Goal: Information Seeking & Learning: Learn about a topic

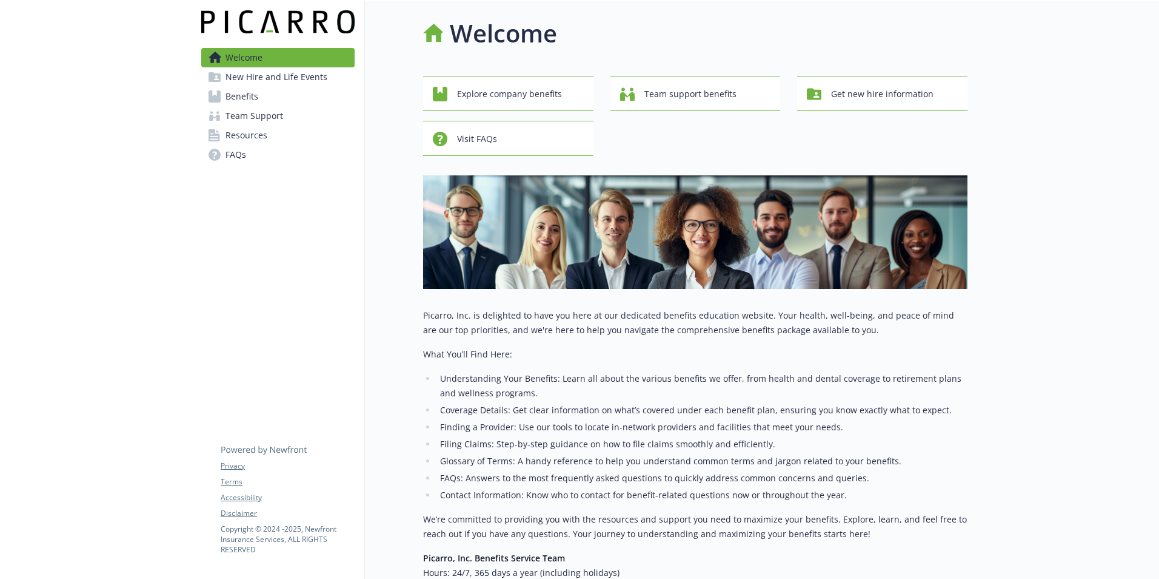
click at [249, 95] on span "Benefits" at bounding box center [242, 96] width 33 height 19
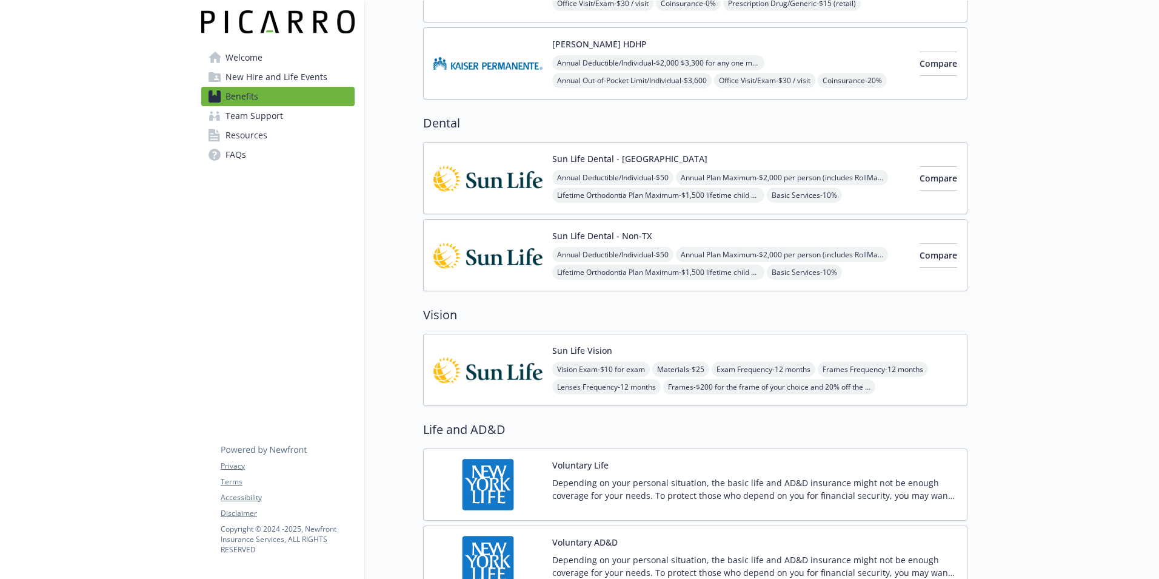
scroll to position [485, 0]
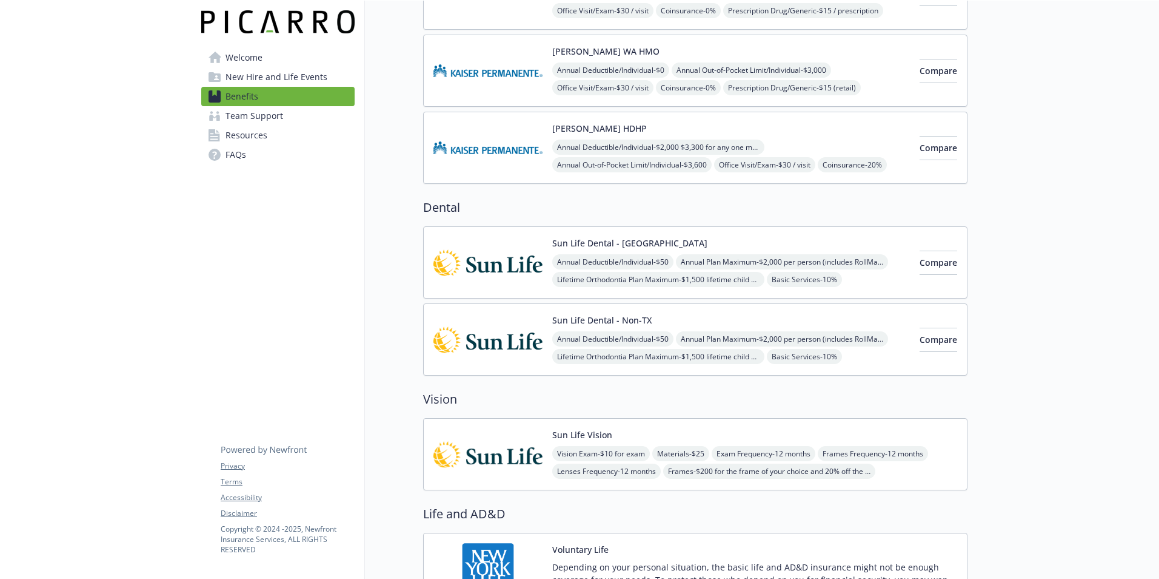
click at [481, 262] on img at bounding box center [488, 262] width 109 height 52
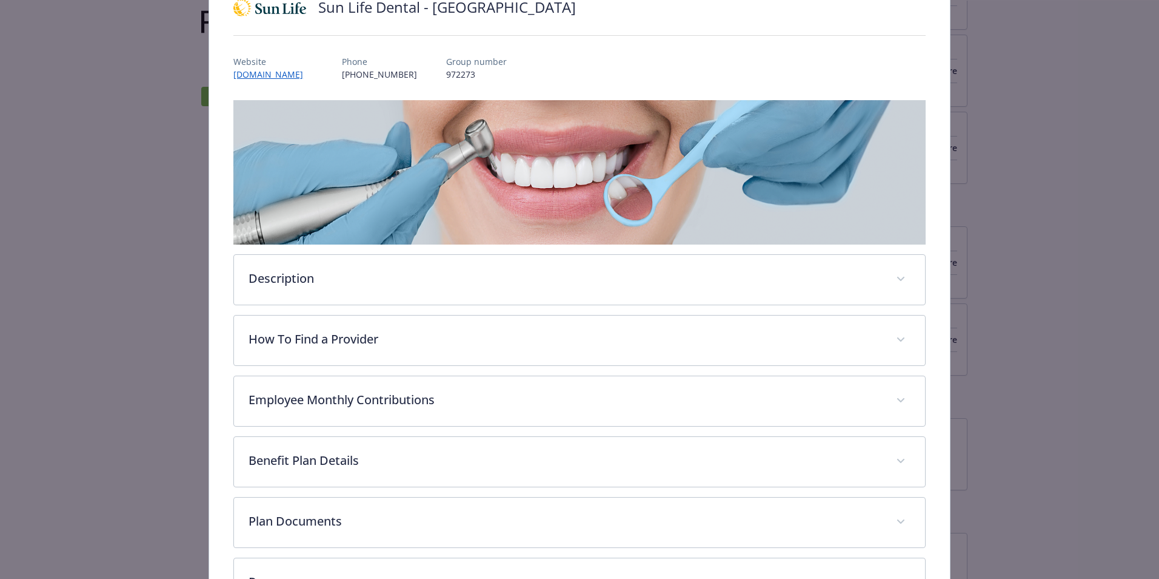
scroll to position [198, 0]
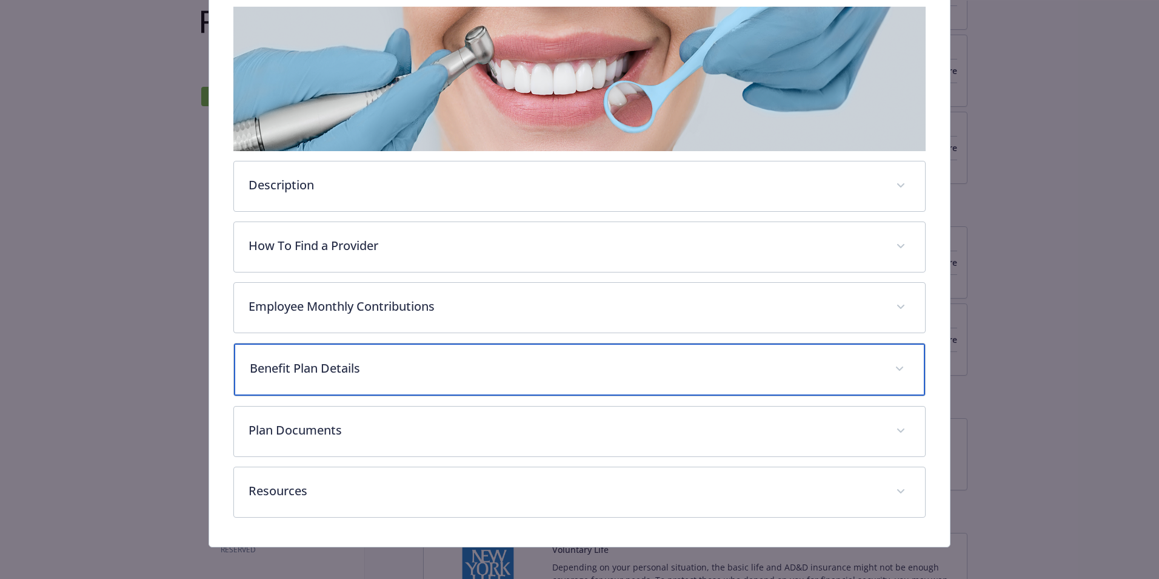
click at [298, 368] on p "Benefit Plan Details" at bounding box center [565, 368] width 631 height 18
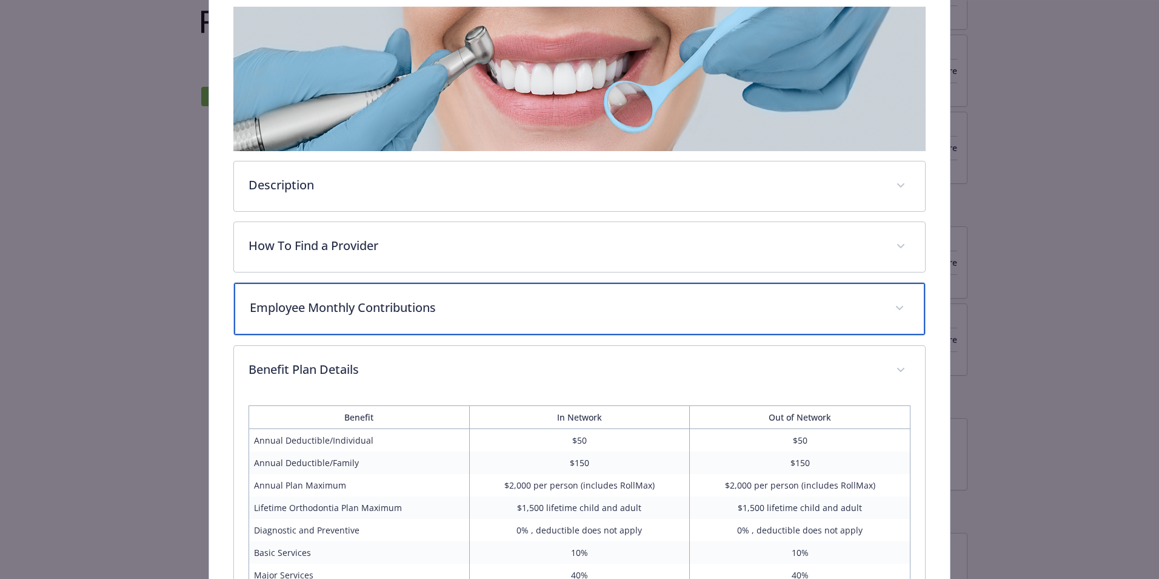
click at [353, 315] on div "Employee Monthly Contributions" at bounding box center [579, 309] width 691 height 52
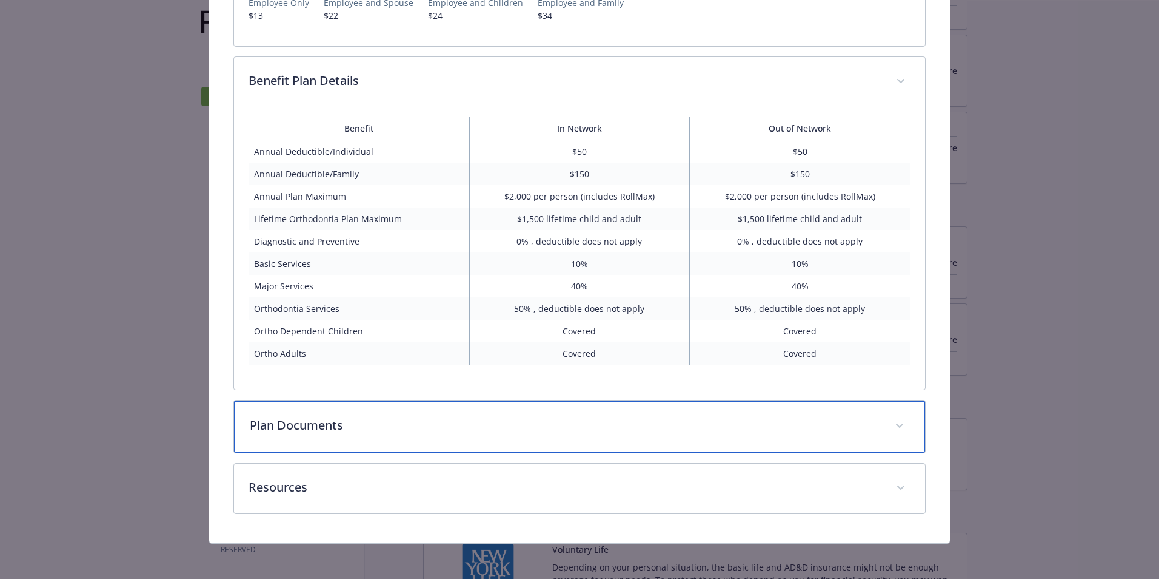
click at [375, 420] on p "Plan Documents" at bounding box center [565, 425] width 631 height 18
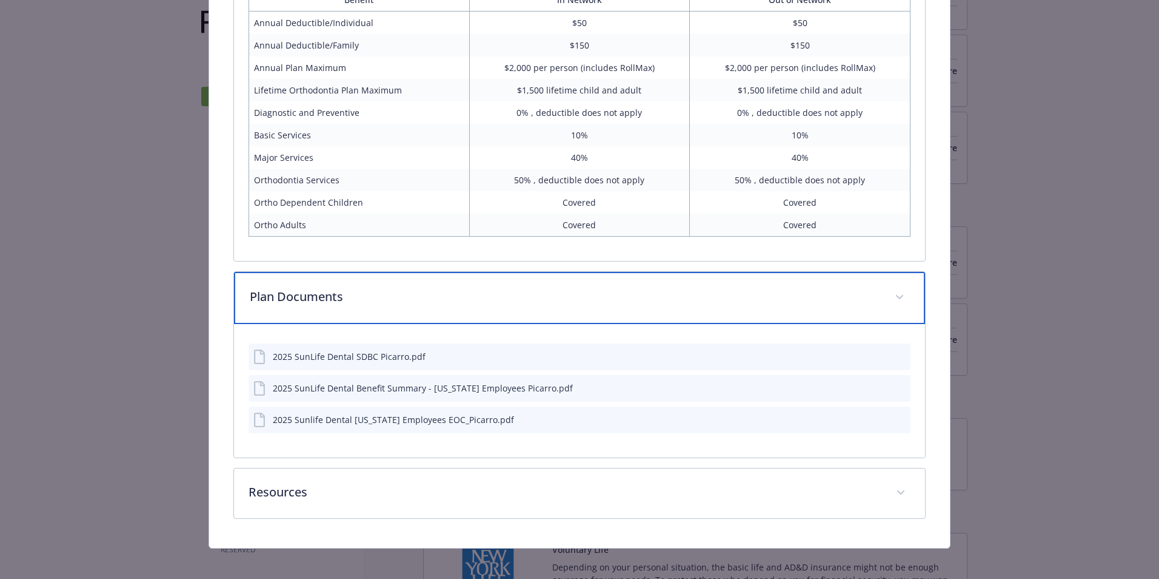
scroll to position [689, 0]
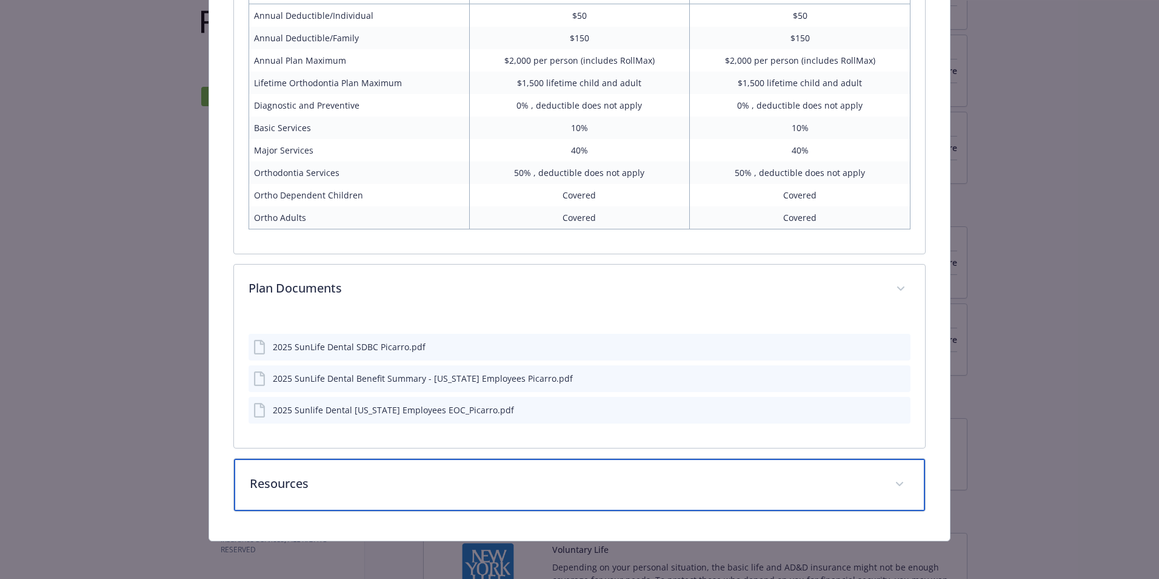
drag, startPoint x: 288, startPoint y: 486, endPoint x: 339, endPoint y: 488, distance: 51.0
click at [287, 486] on p "Resources" at bounding box center [565, 483] width 631 height 18
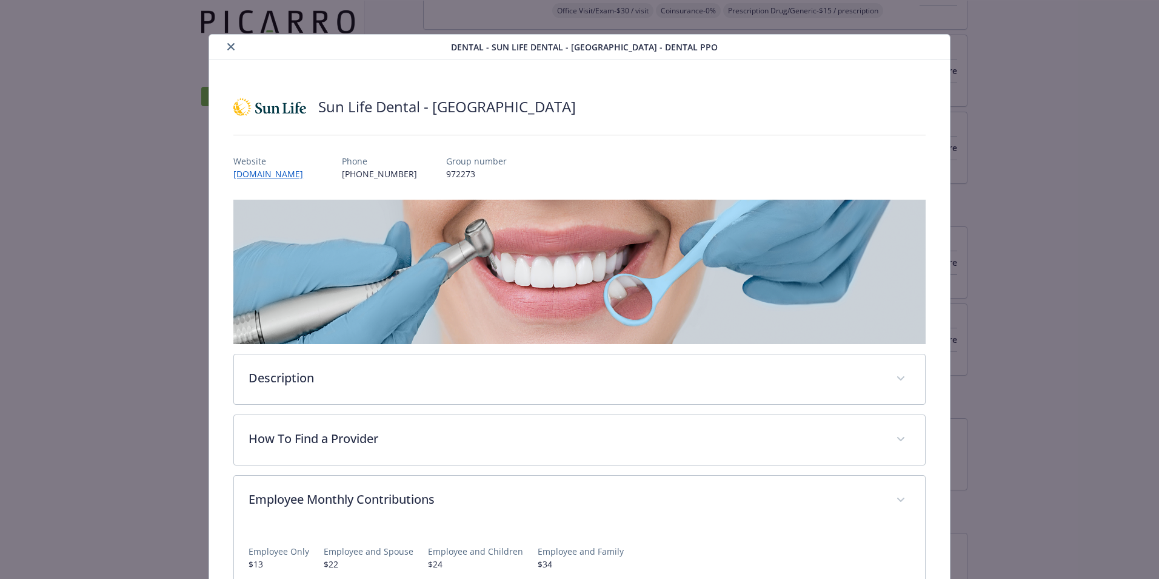
scroll to position [0, 0]
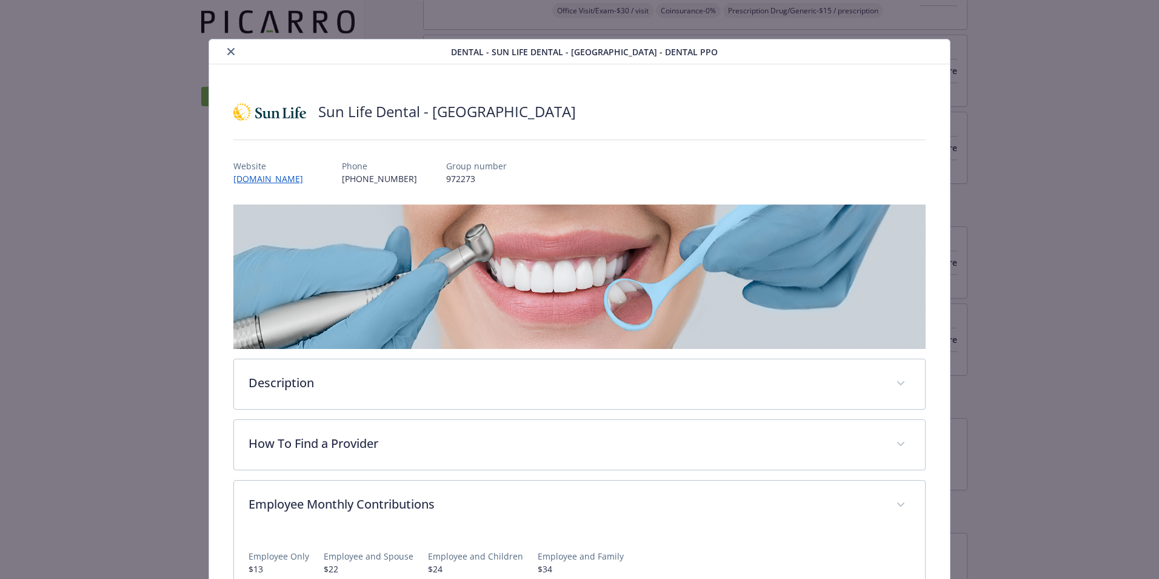
click at [228, 47] on button "close" at bounding box center [231, 51] width 15 height 15
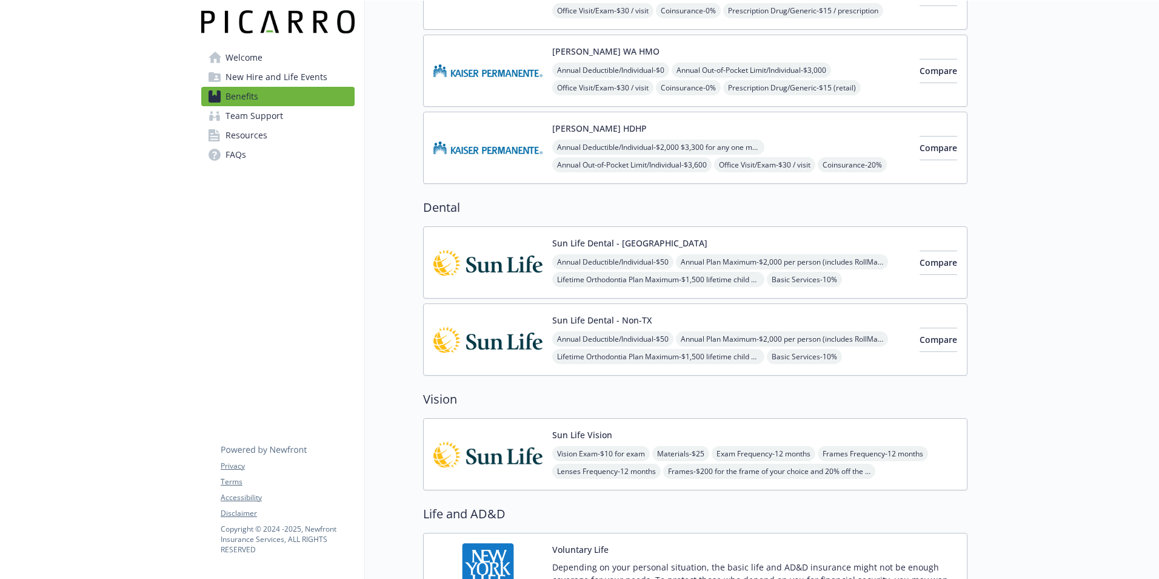
click at [621, 332] on span "Annual Deductible/Individual - $50" at bounding box center [612, 338] width 121 height 15
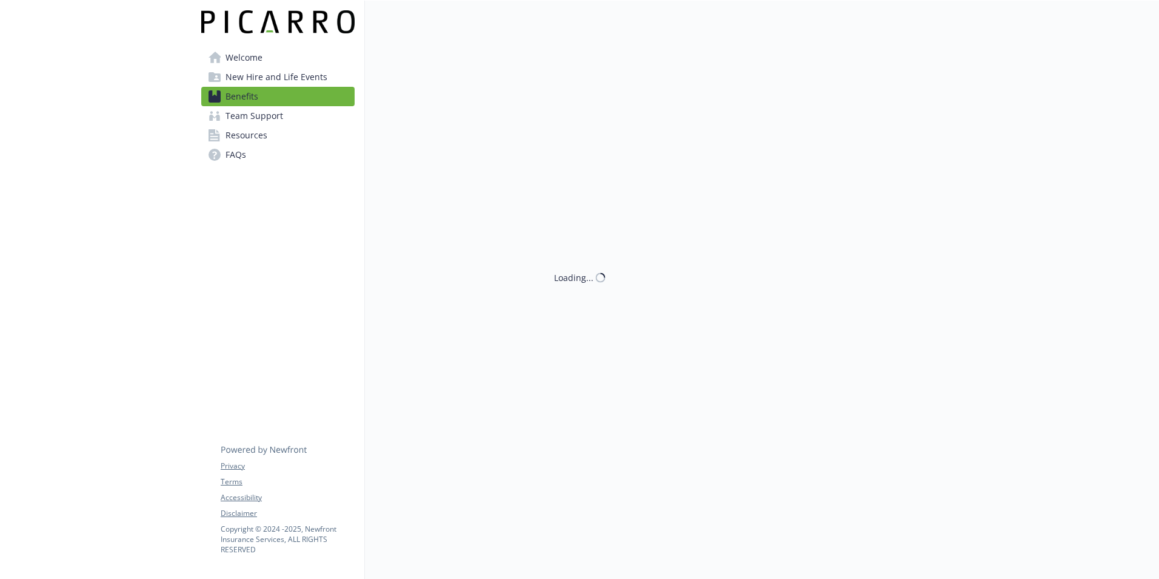
scroll to position [485, 0]
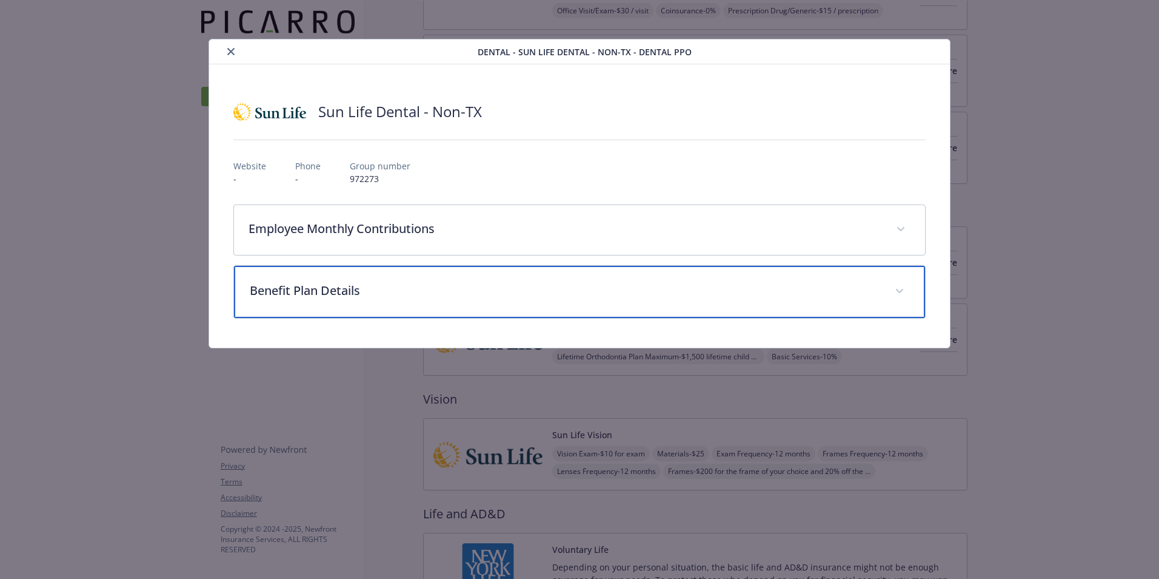
click at [403, 287] on p "Benefit Plan Details" at bounding box center [565, 290] width 631 height 18
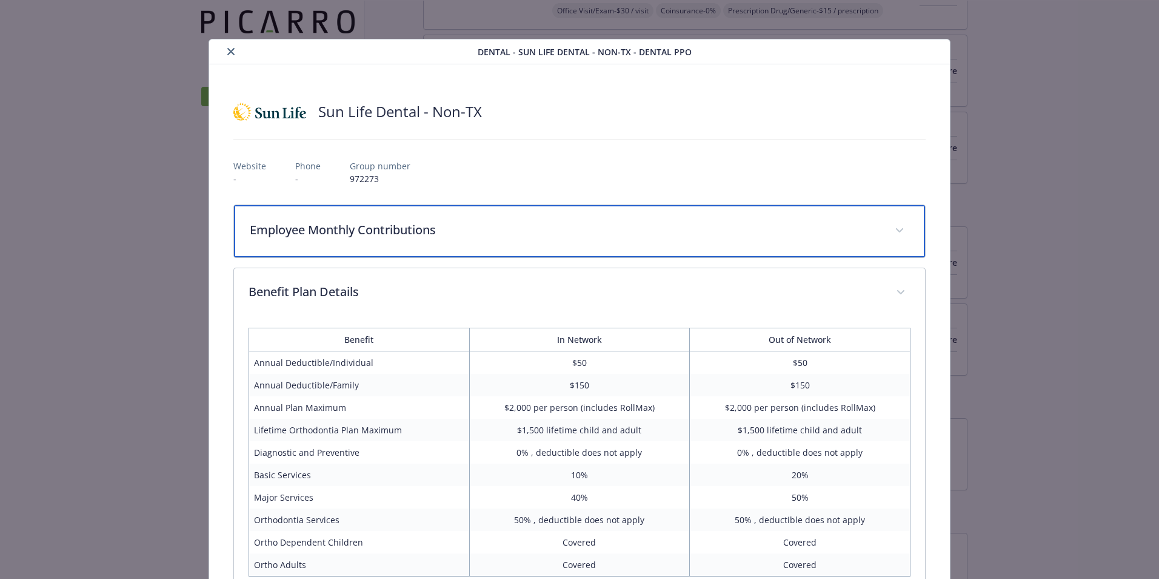
click at [421, 235] on p "Employee Monthly Contributions" at bounding box center [565, 230] width 631 height 18
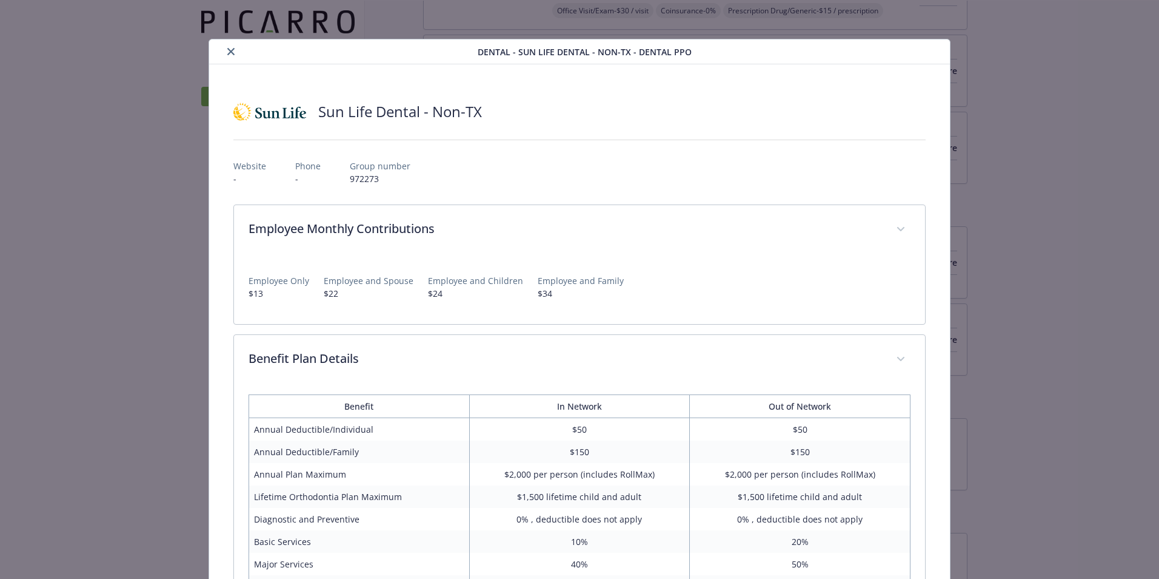
click at [227, 48] on icon "close" at bounding box center [230, 51] width 7 height 7
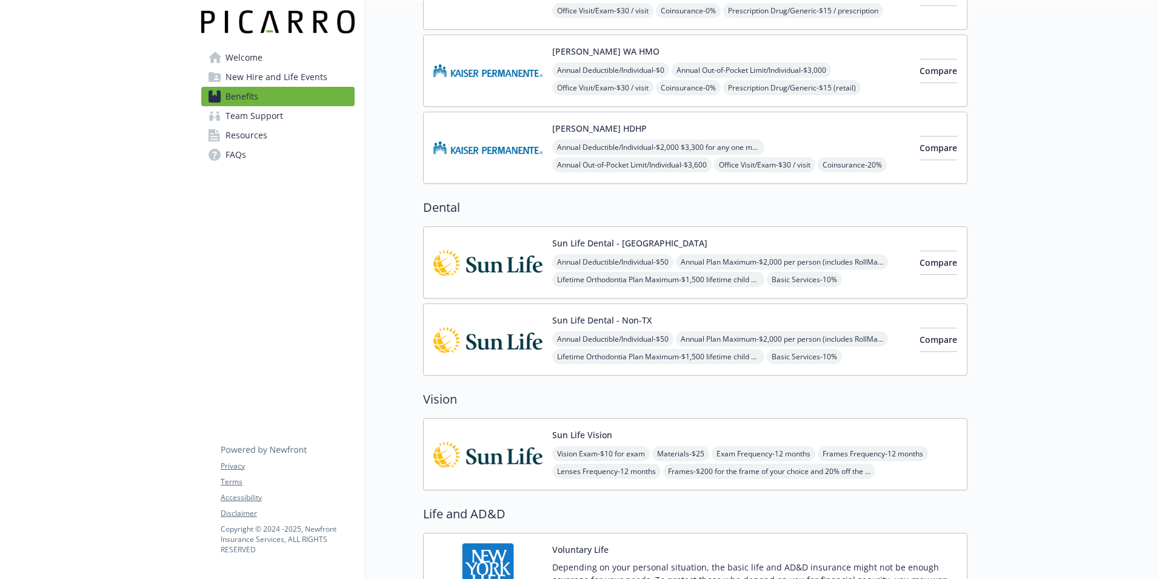
click at [573, 258] on span "Annual Deductible/Individual - $50" at bounding box center [612, 261] width 121 height 15
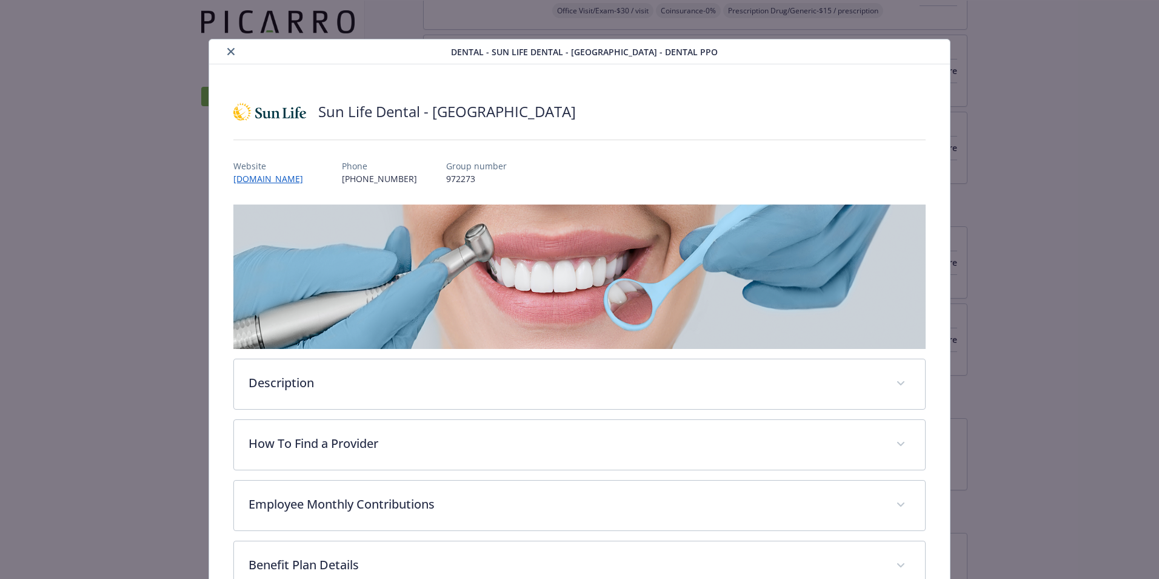
scroll to position [16, 0]
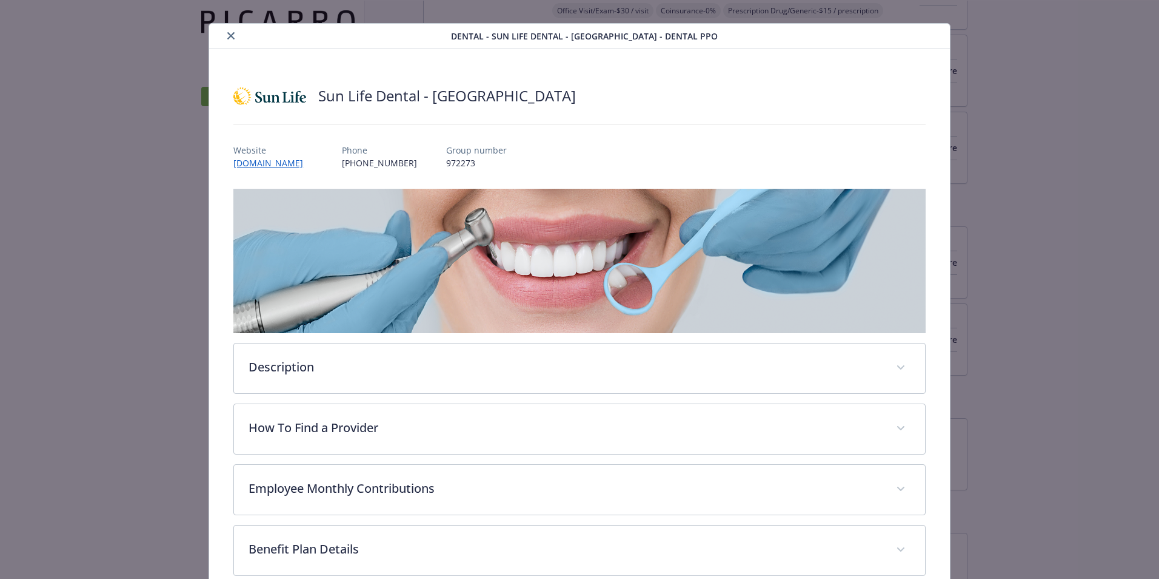
click at [227, 36] on icon "close" at bounding box center [230, 35] width 7 height 7
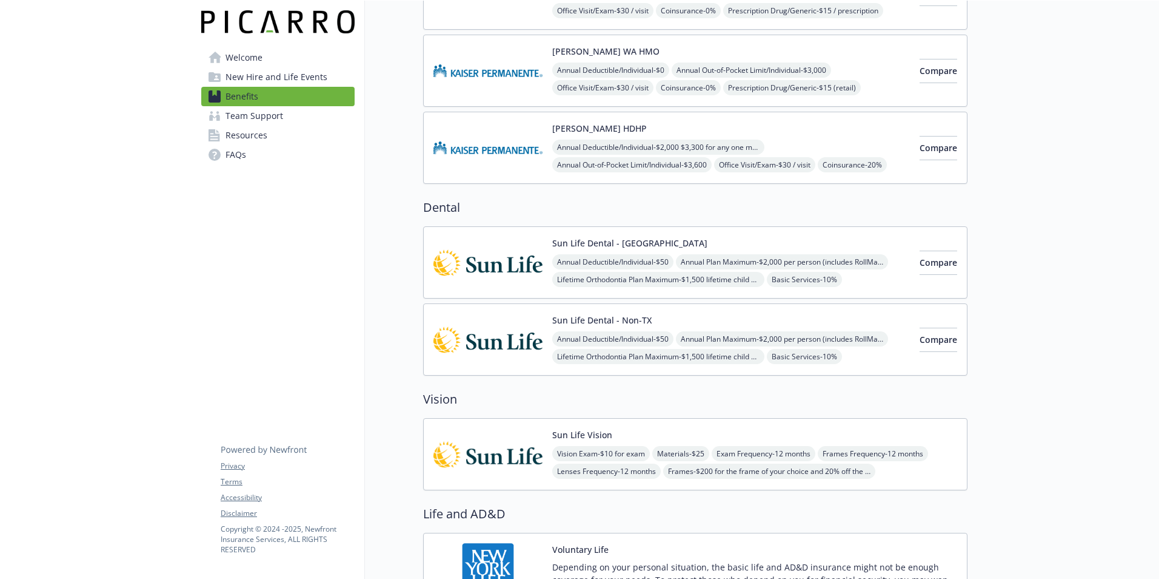
click at [549, 334] on div "Sun Life Dental - Non-TX Annual Deductible/Individual - $50 Annual Plan Maximum…" at bounding box center [672, 340] width 477 height 52
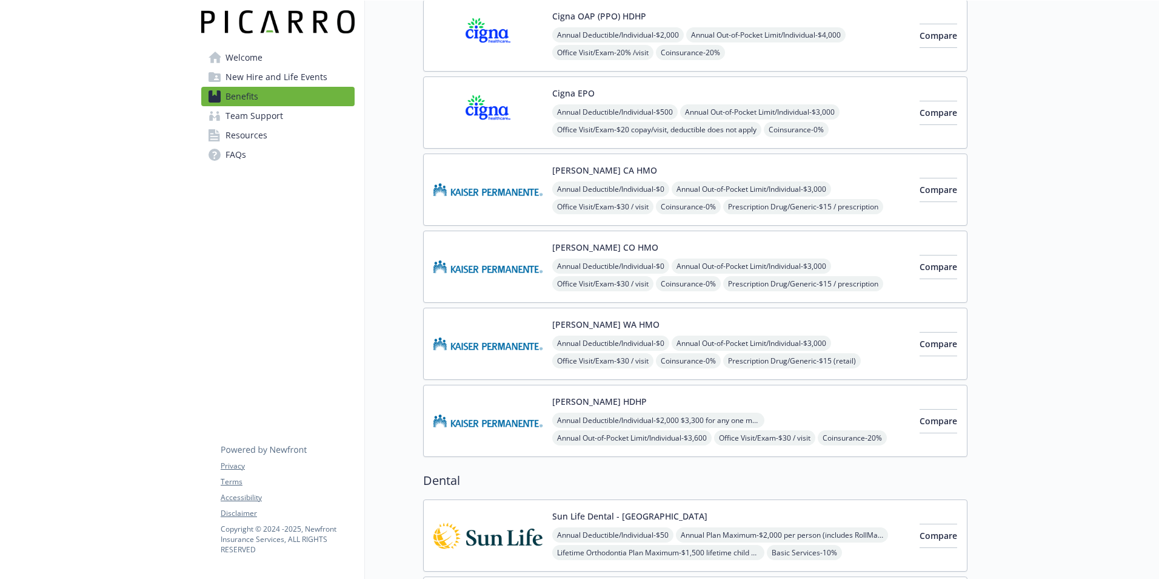
scroll to position [121, 0]
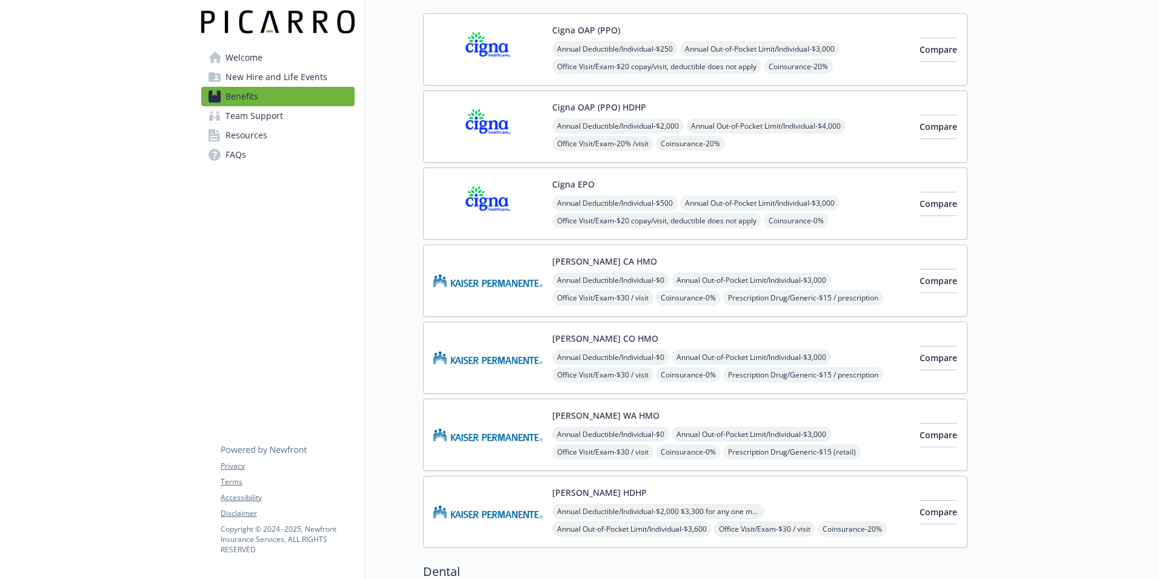
click at [244, 58] on span "Welcome" at bounding box center [244, 57] width 37 height 19
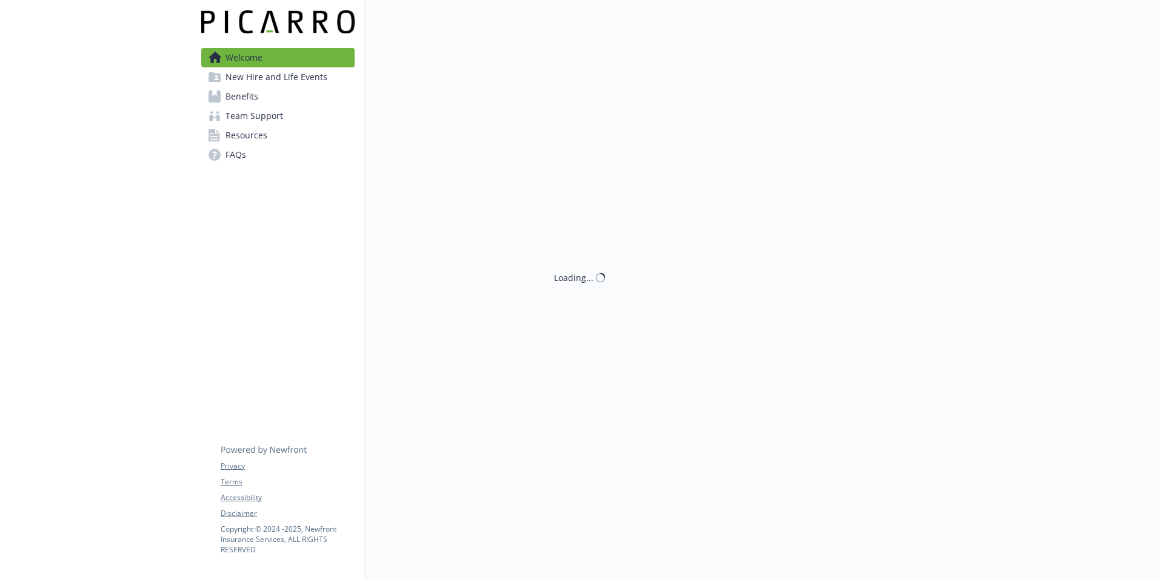
scroll to position [121, 0]
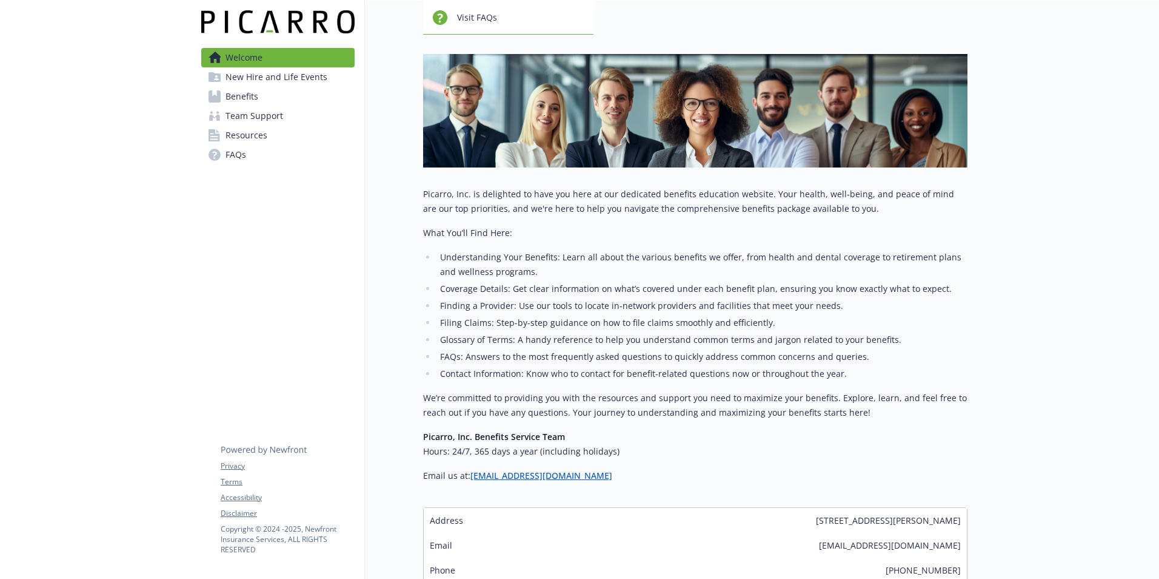
click at [243, 76] on span "New Hire and Life Events" at bounding box center [277, 76] width 102 height 19
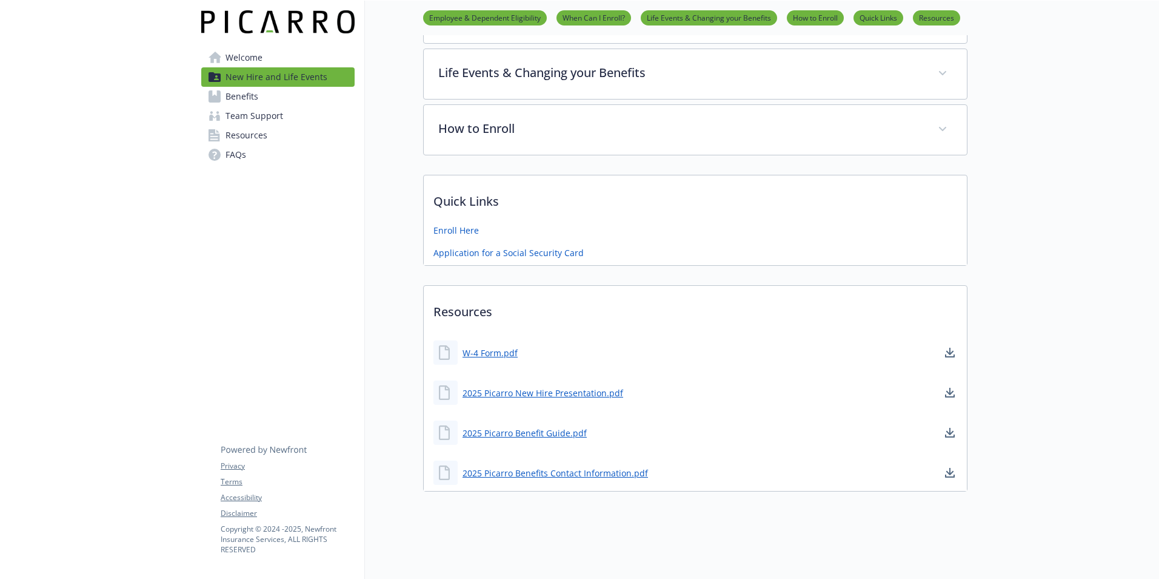
scroll to position [306, 0]
click at [242, 96] on span "Benefits" at bounding box center [242, 96] width 33 height 19
